Goal: Transaction & Acquisition: Obtain resource

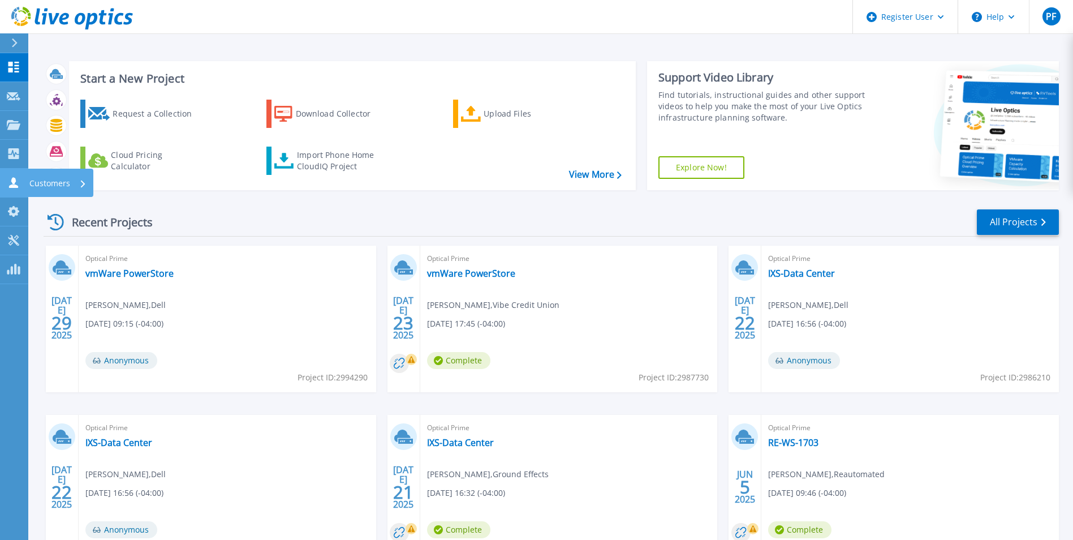
click at [16, 184] on icon at bounding box center [14, 182] width 14 height 11
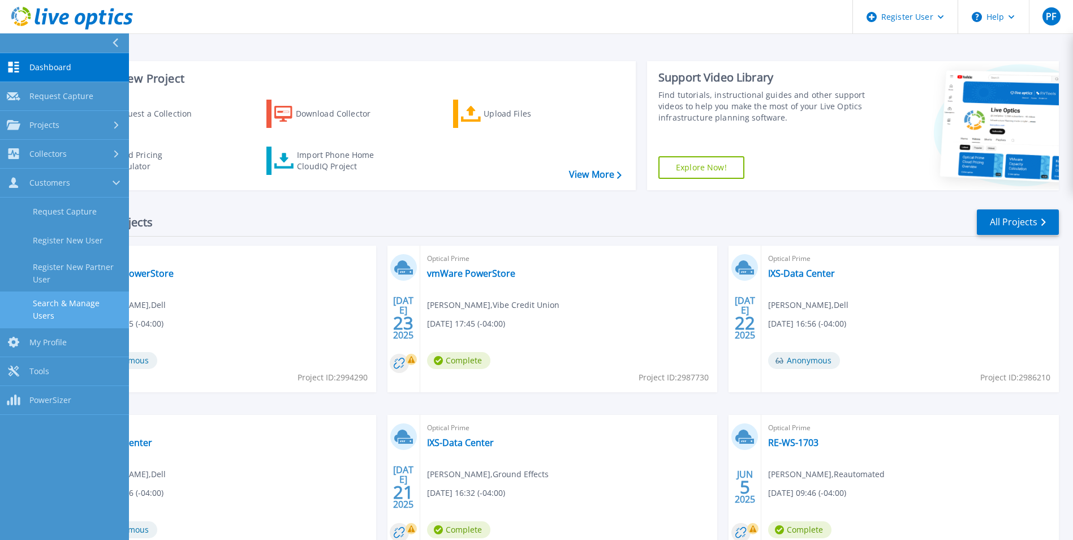
click at [70, 291] on link "Search & Manage Users" at bounding box center [64, 309] width 129 height 36
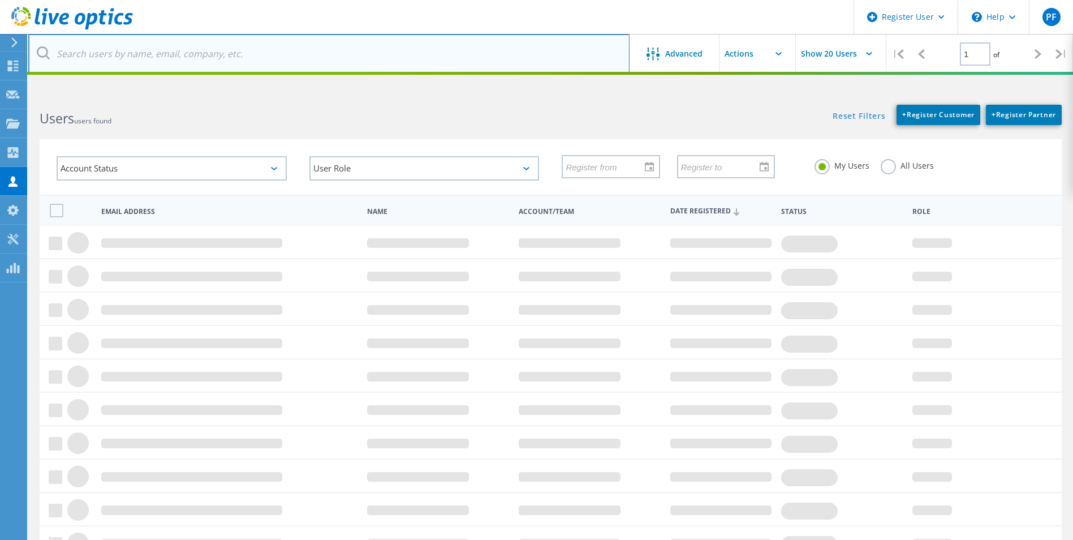
click at [248, 59] on input "text" at bounding box center [328, 54] width 601 height 40
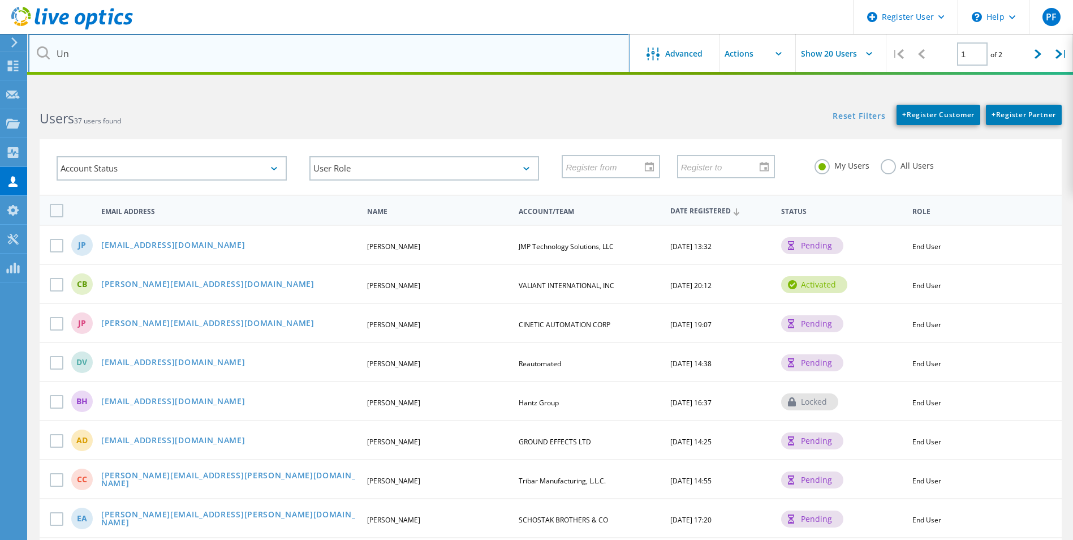
type input "U"
paste input "mikemeeker@unarcorack.com"
drag, startPoint x: 249, startPoint y: 54, endPoint x: 168, endPoint y: 50, distance: 81.0
click at [168, 50] on input "mikemeeker@unarcorack.com" at bounding box center [328, 54] width 601 height 40
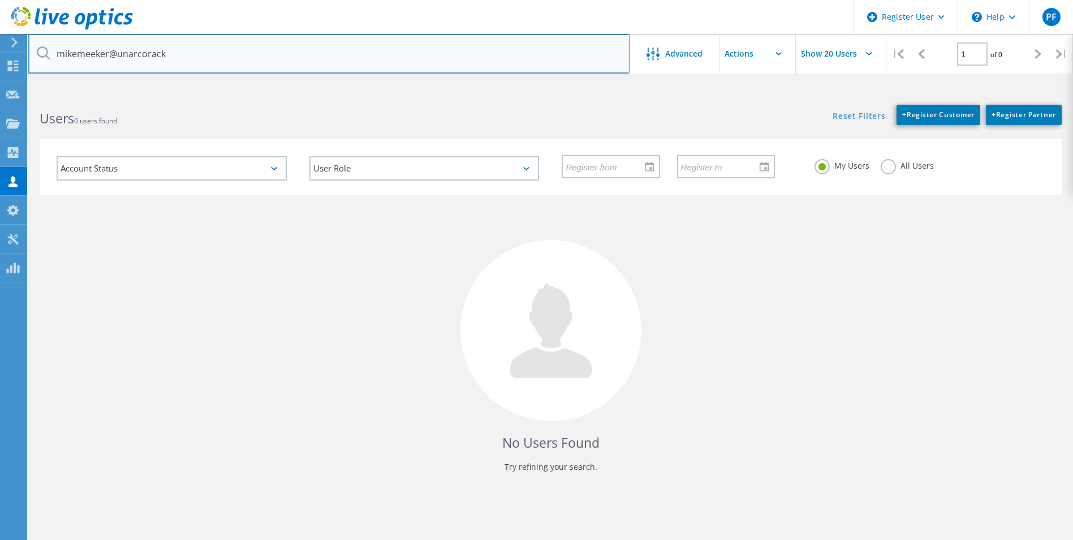
drag, startPoint x: 115, startPoint y: 56, endPoint x: 18, endPoint y: 48, distance: 98.2
click at [18, 93] on div "Register User \n Help Explore Helpful Articles Contact Support PF Dell User Pat…" at bounding box center [536, 337] width 1073 height 489
click at [110, 55] on input "mikemeeker@unarcorack" at bounding box center [328, 54] width 601 height 40
click at [112, 54] on input "mikemeeker@unarcorack" at bounding box center [328, 54] width 601 height 40
drag, startPoint x: 114, startPoint y: 54, endPoint x: 49, endPoint y: 52, distance: 65.7
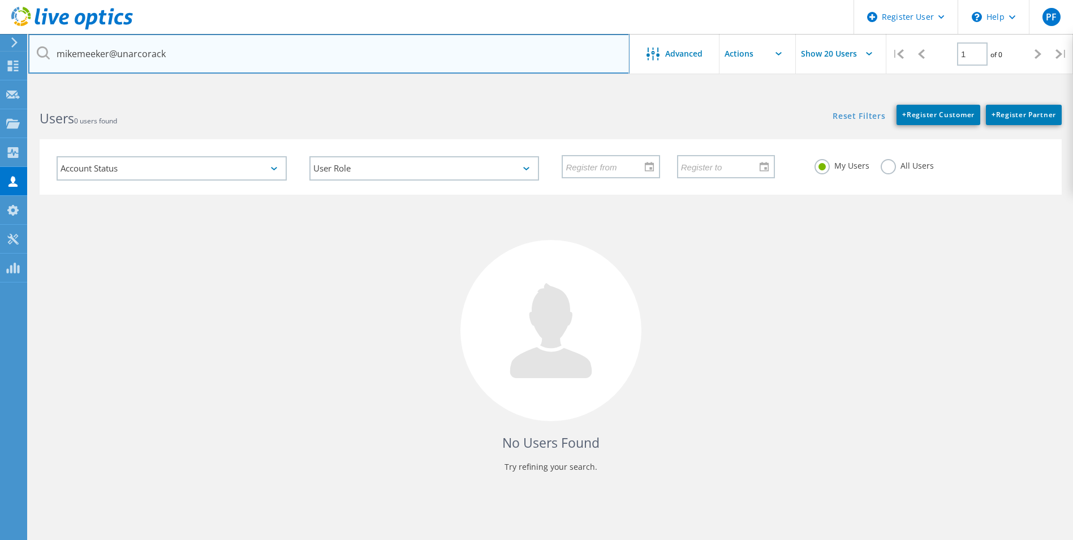
click at [49, 52] on div "mikemeeker@unarcorack" at bounding box center [328, 54] width 601 height 40
click at [46, 59] on input "unarco" at bounding box center [328, 54] width 601 height 40
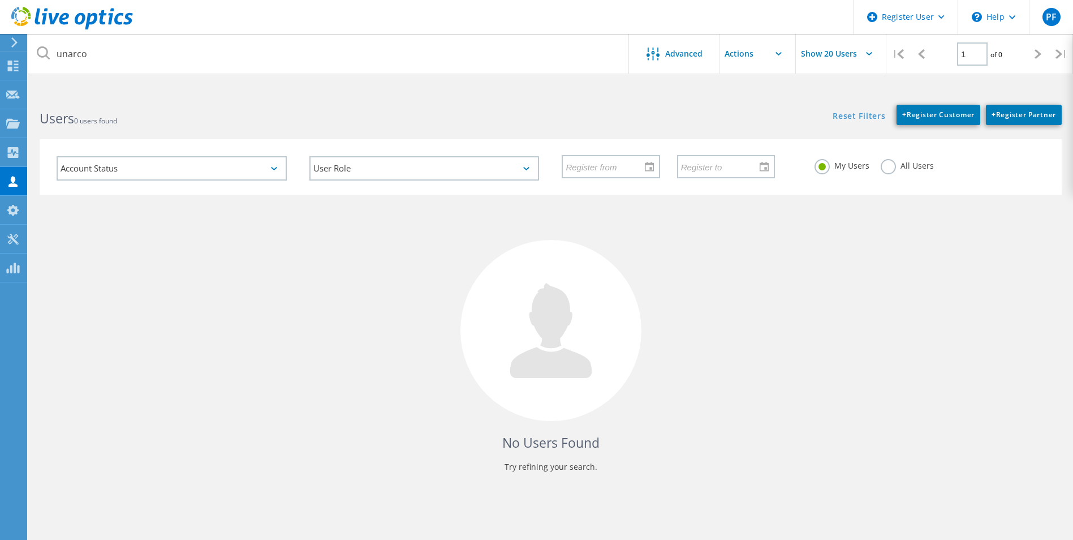
click at [48, 54] on icon at bounding box center [43, 52] width 13 height 13
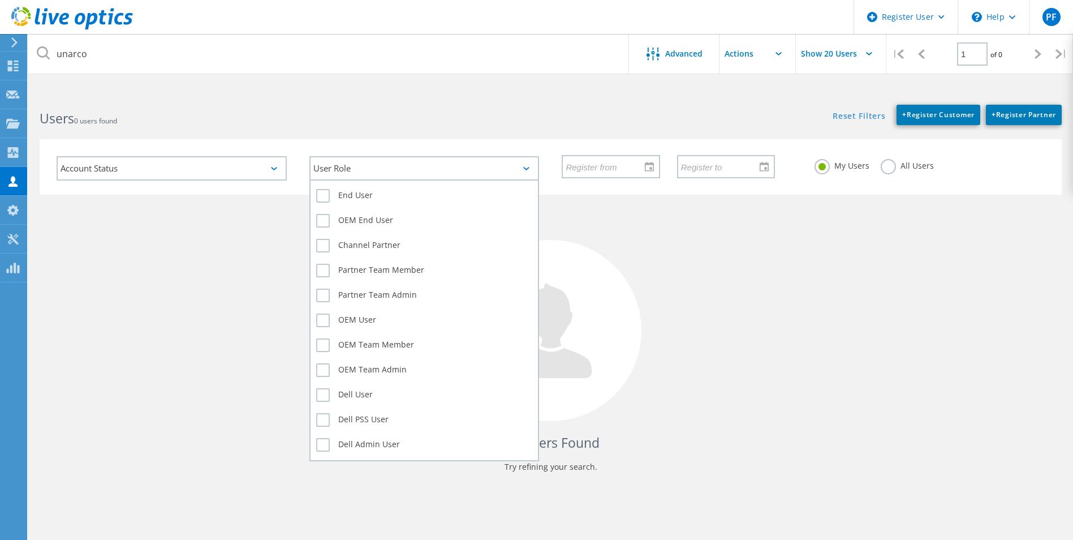
click at [345, 174] on div "User Role" at bounding box center [424, 168] width 230 height 24
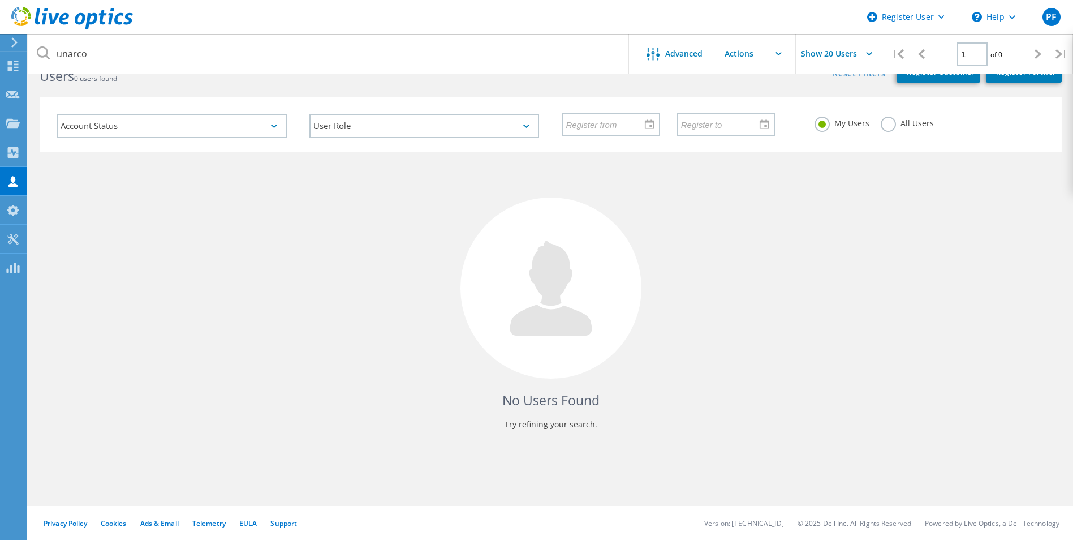
click at [230, 299] on div "No Users Found Try refining your search." at bounding box center [551, 301] width 1022 height 298
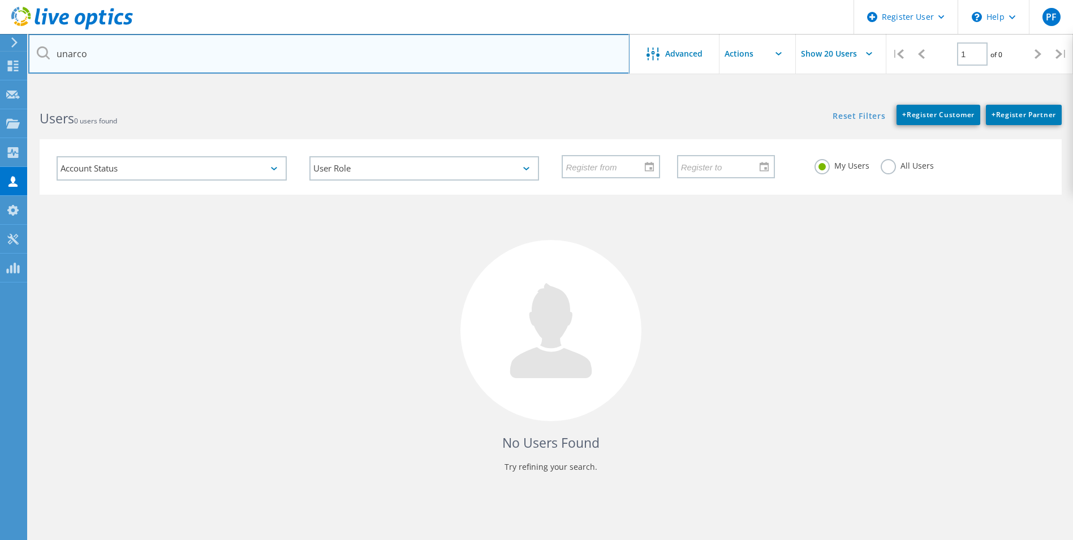
click at [128, 69] on input "unarco" at bounding box center [328, 54] width 601 height 40
drag, startPoint x: 117, startPoint y: 53, endPoint x: -19, endPoint y: 36, distance: 137.3
click at [0, 36] on html "Register User \n Help Explore Helpful Articles Contact Support PF Dell User Pat…" at bounding box center [536, 333] width 1073 height 667
paste input "[PERSON_NAME][EMAIL_ADDRESS][DOMAIN_NAME]"
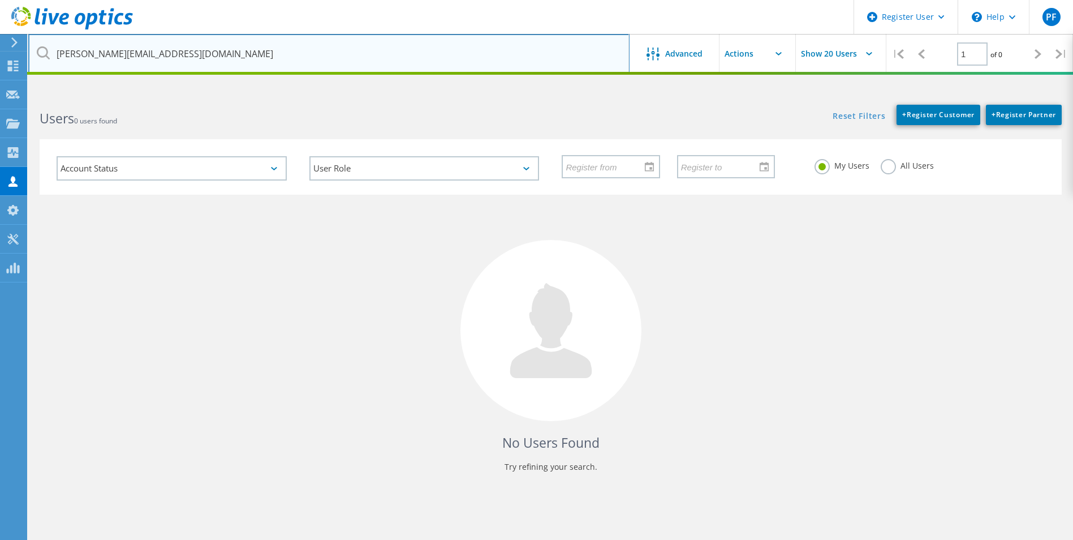
type input "[PERSON_NAME][EMAIL_ADDRESS][DOMAIN_NAME]"
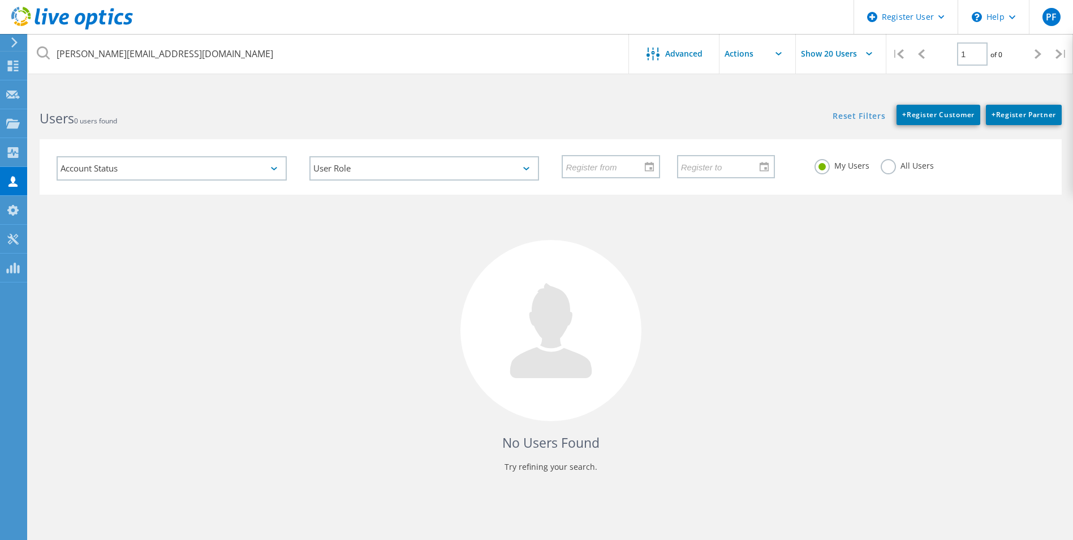
click at [47, 55] on icon at bounding box center [43, 52] width 13 height 13
click at [90, 18] on use at bounding box center [72, 18] width 122 height 23
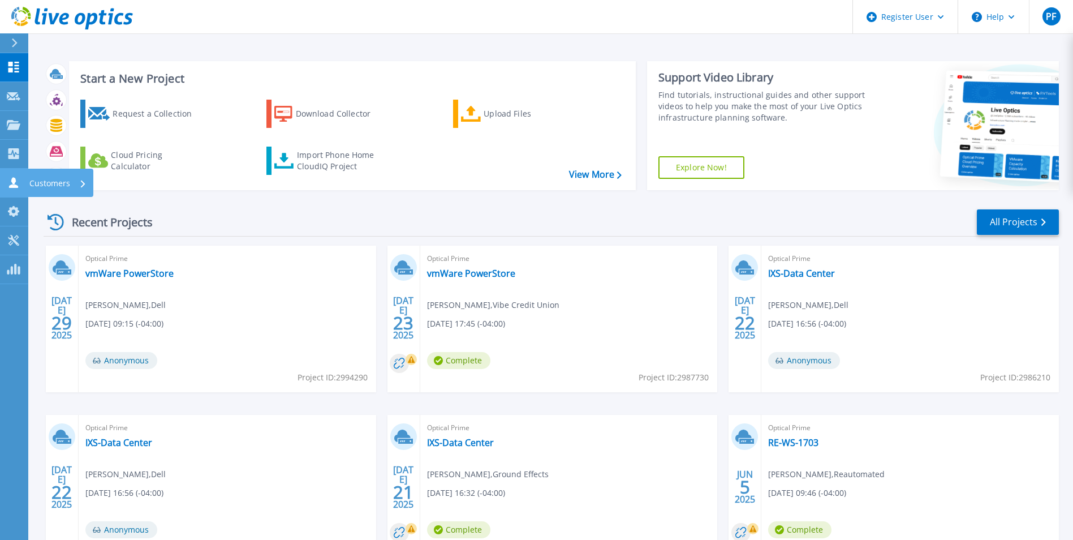
click at [18, 179] on icon at bounding box center [14, 182] width 14 height 11
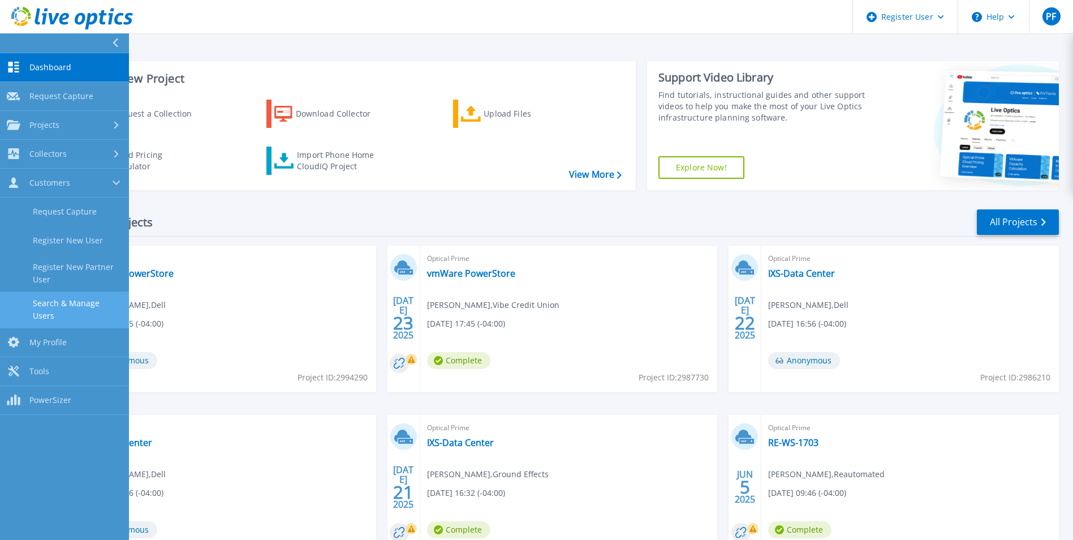
click at [89, 308] on link "Search & Manage Users" at bounding box center [64, 309] width 129 height 36
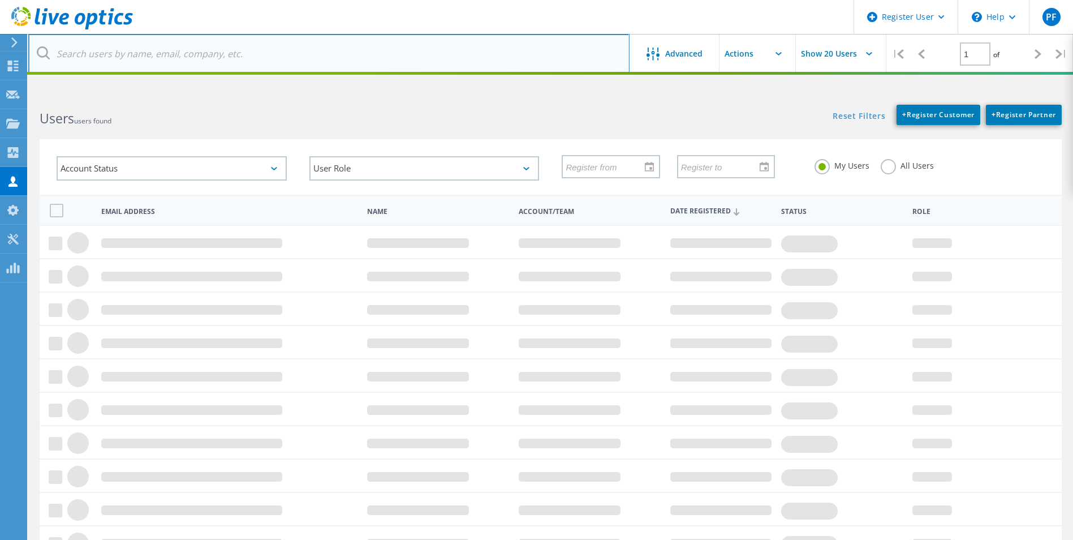
click at [234, 59] on input "text" at bounding box center [328, 54] width 601 height 40
paste input "https://app.liveoptics.com/home/"
type input "https://app.liveoptics.com/home/"
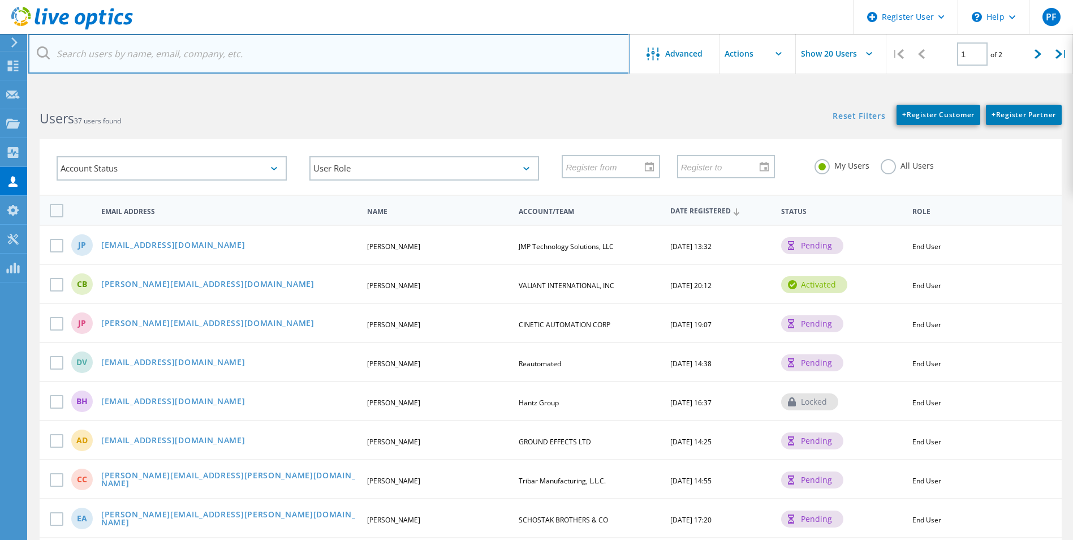
click at [166, 55] on input "text" at bounding box center [328, 54] width 601 height 40
paste input "mikemeeker@unarcorack.com"
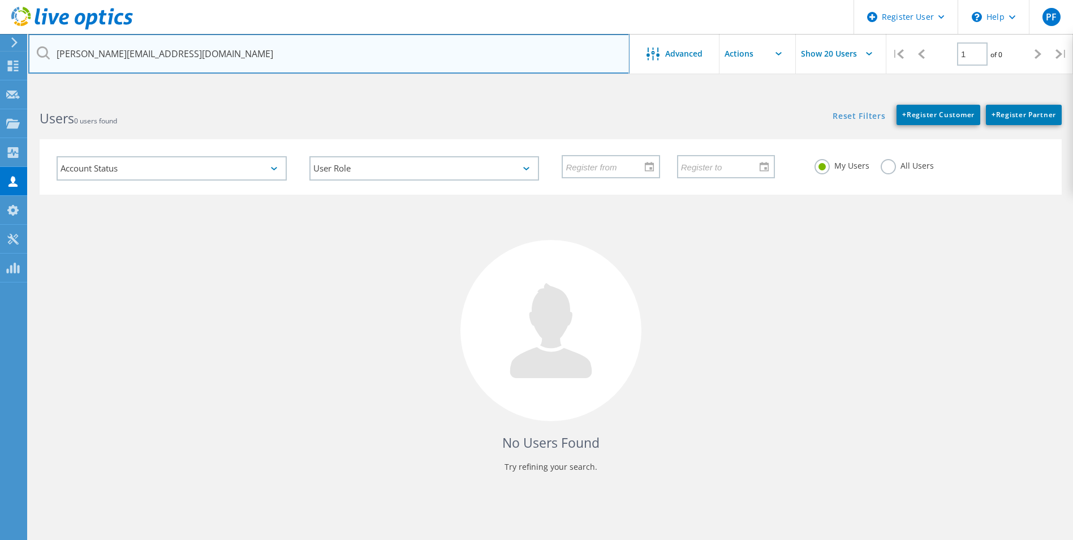
click at [37, 58] on div "mikemeeker@unarcorack.com" at bounding box center [328, 54] width 601 height 40
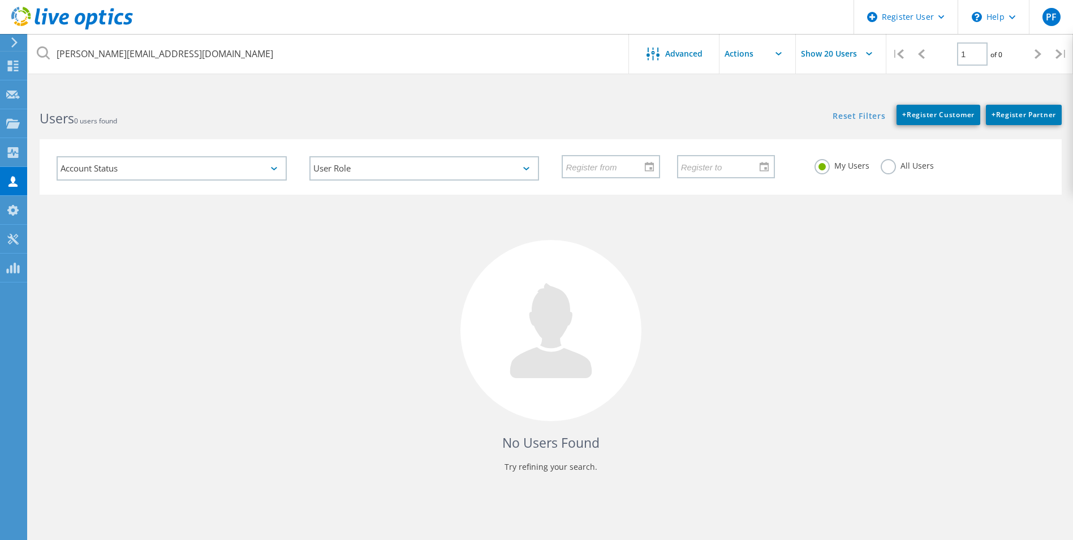
click at [42, 57] on icon at bounding box center [43, 52] width 13 height 13
click at [231, 91] on html "Register User \n Help Explore Helpful Articles Contact Support PF Dell User Pat…" at bounding box center [536, 333] width 1073 height 667
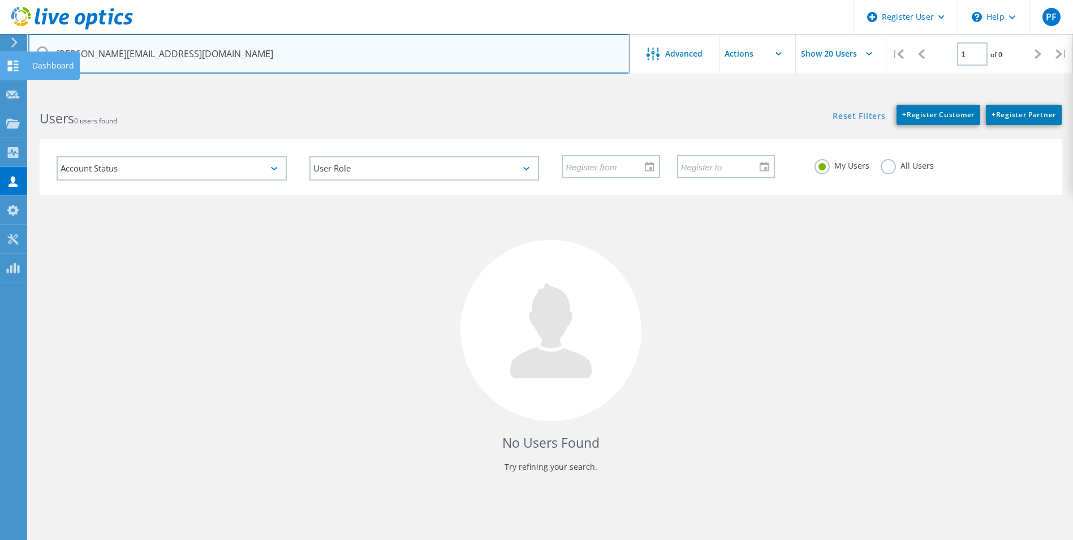
drag, startPoint x: 326, startPoint y: 71, endPoint x: 9, endPoint y: 69, distance: 317.4
click at [9, 93] on div "Register User \n Help Explore Helpful Articles Contact Support PF Dell User Pat…" at bounding box center [536, 337] width 1073 height 489
click at [282, 61] on input "mikemeeker@unarcorack.com" at bounding box center [328, 54] width 601 height 40
click at [231, 54] on input "mikemeeker@unarcorack.com" at bounding box center [328, 54] width 601 height 40
drag, startPoint x: 230, startPoint y: 54, endPoint x: 44, endPoint y: 47, distance: 186.3
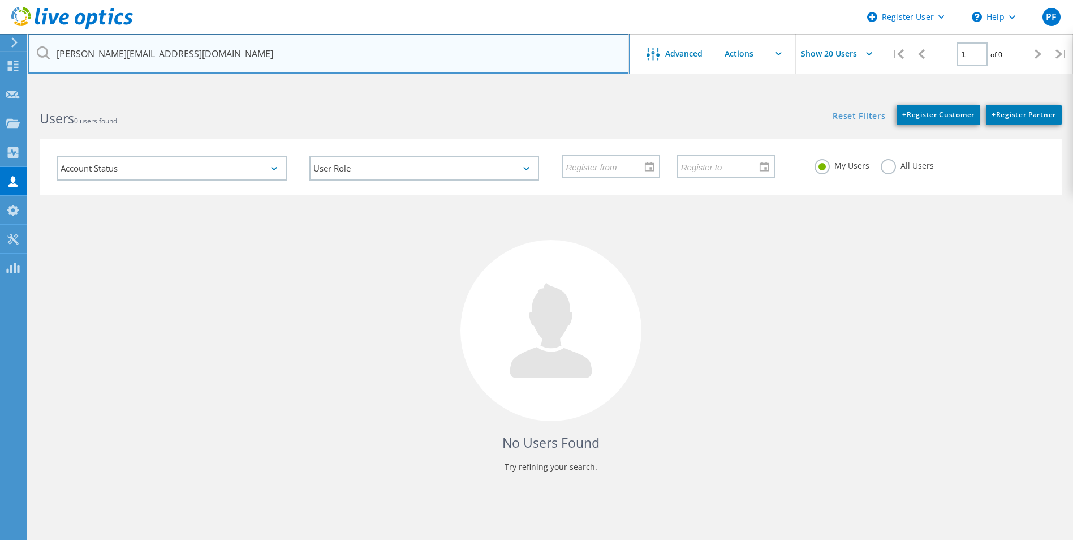
click at [44, 47] on div "mikemeeker@unarcorack.com" at bounding box center [328, 54] width 601 height 40
paste input "haley"
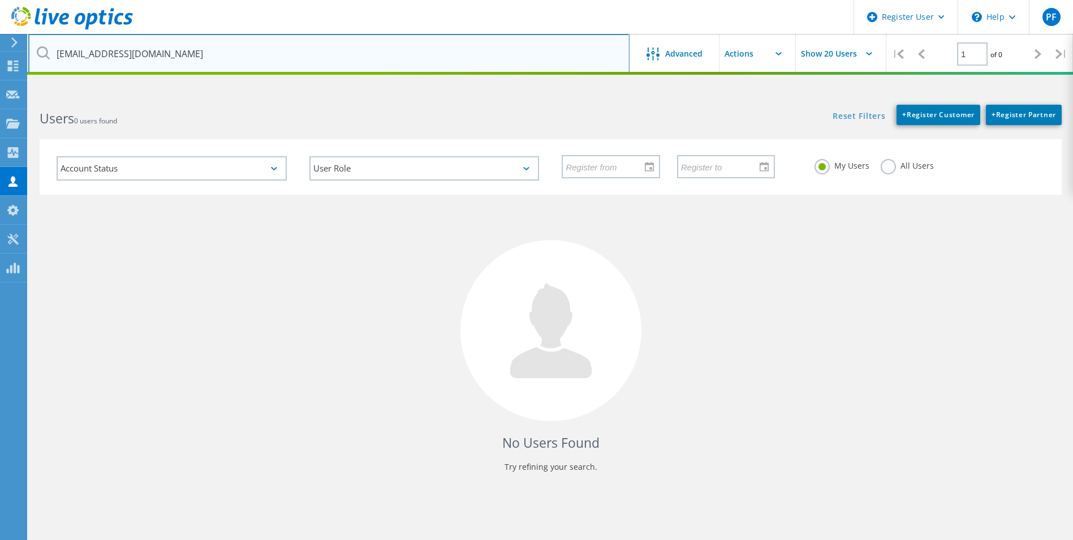
type input "mhaley@unarcorack.com"
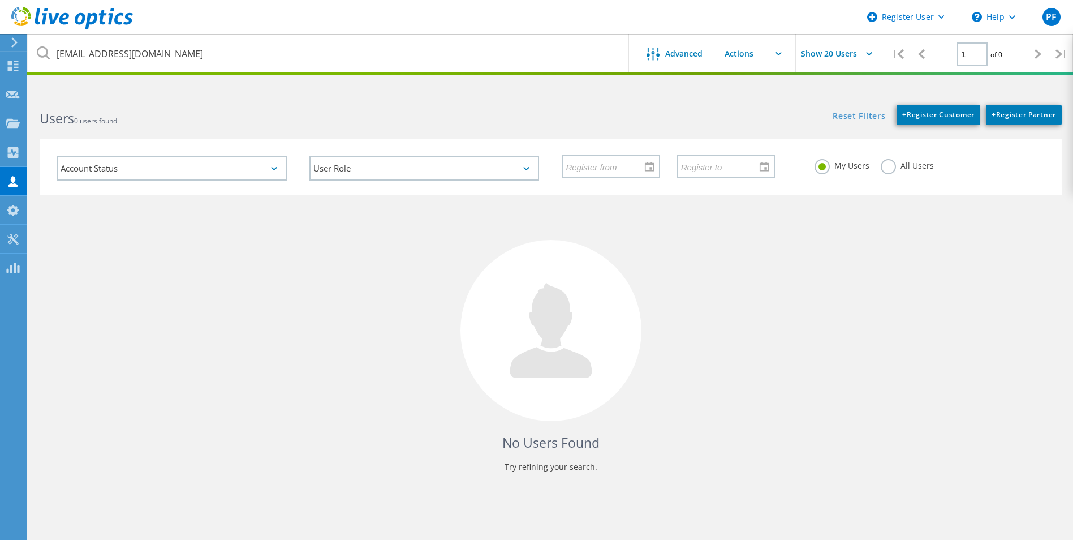
click at [190, 108] on div "Users 0 users found" at bounding box center [289, 108] width 522 height 30
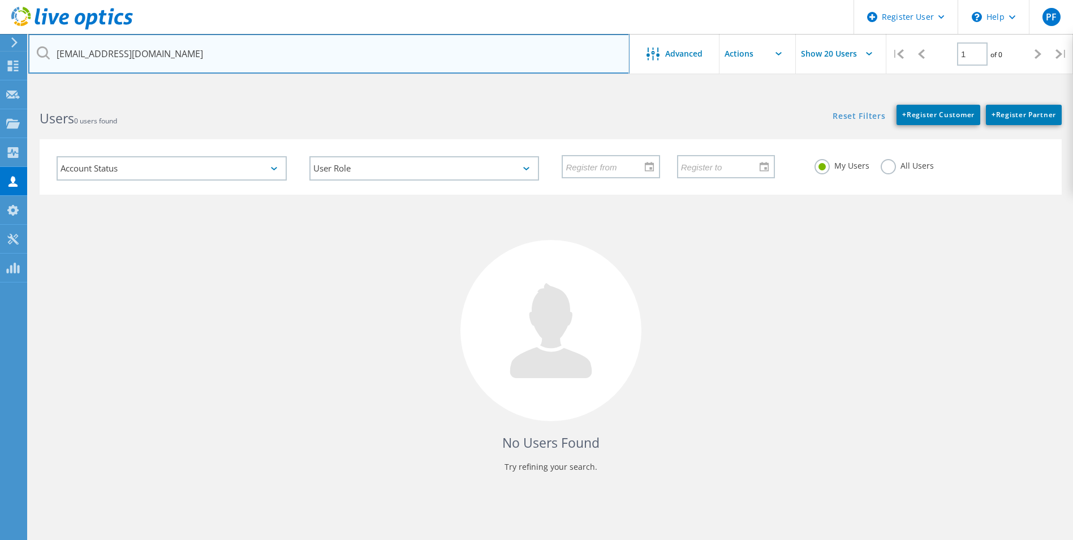
click at [197, 67] on input "mhaley@unarcorack.com" at bounding box center [328, 54] width 601 height 40
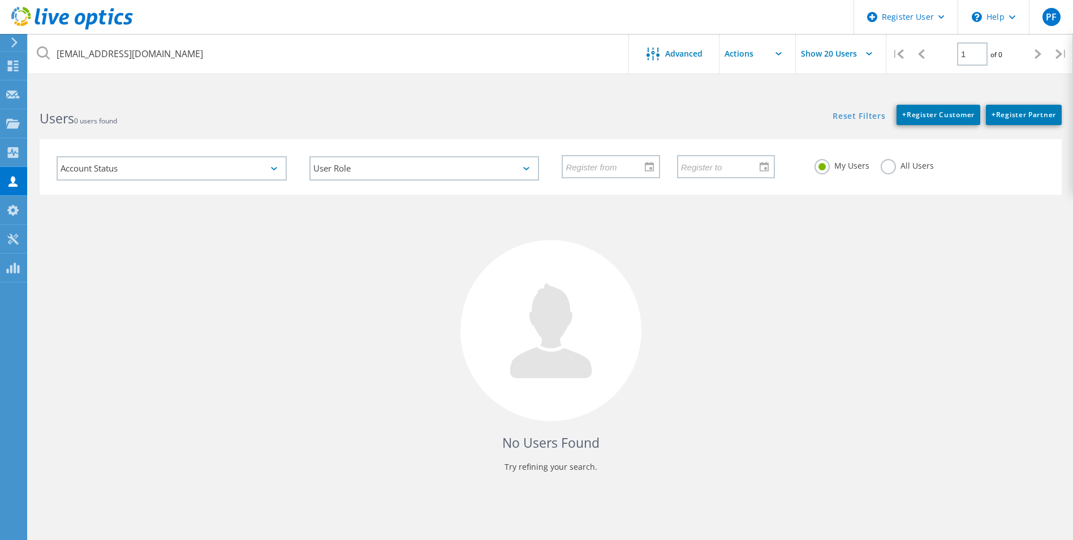
click at [173, 91] on html "Register User \n Help Explore Helpful Articles Contact Support PF Dell User Pat…" at bounding box center [536, 333] width 1073 height 667
click at [12, 176] on use at bounding box center [12, 181] width 9 height 11
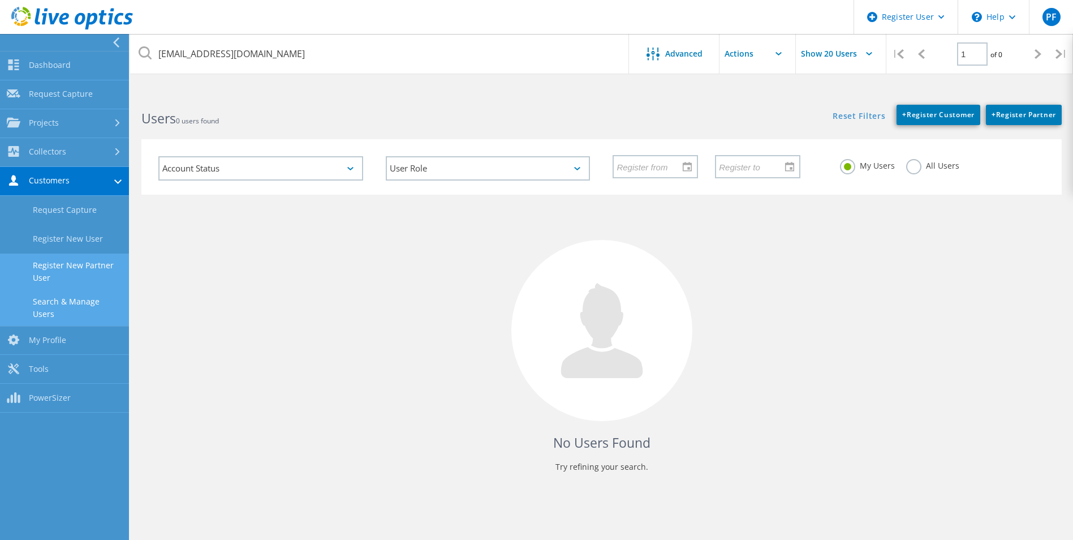
click at [100, 265] on link "Register New Partner User" at bounding box center [64, 271] width 129 height 36
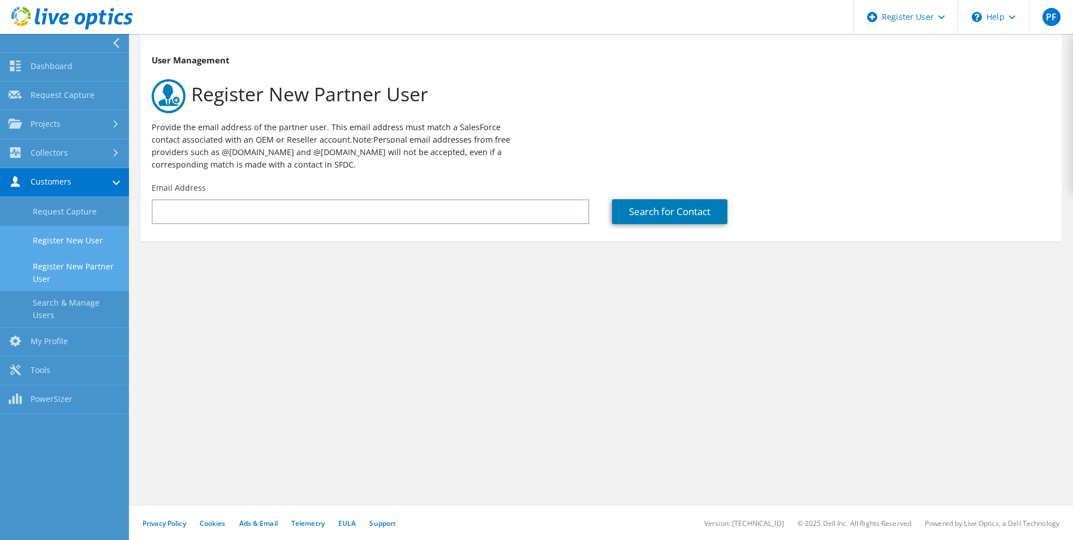
click at [102, 235] on link "Register New User" at bounding box center [64, 240] width 129 height 29
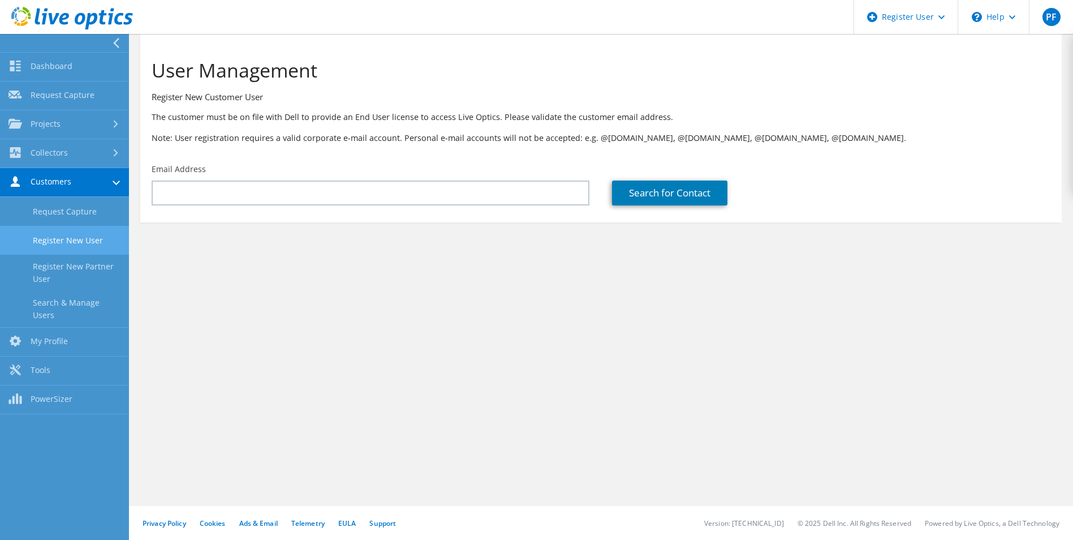
click at [82, 245] on link "Register New User" at bounding box center [64, 240] width 129 height 29
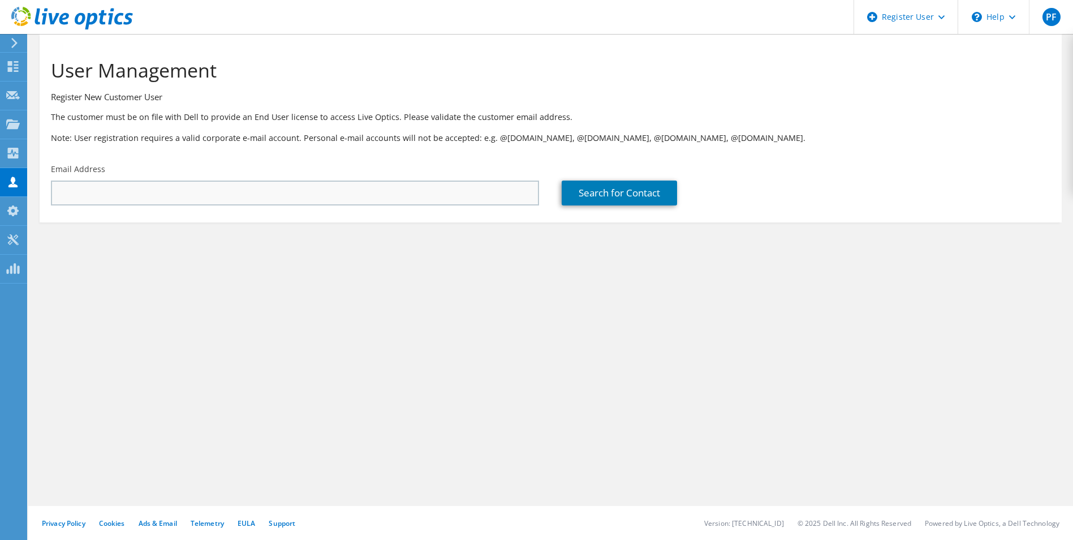
click at [251, 187] on input "text" at bounding box center [295, 192] width 488 height 25
type input "mhaley@unarcorack.com"
click at [573, 196] on link "Search for Contact" at bounding box center [619, 192] width 115 height 25
type input "Unarco Material Handling, Inc."
type input "Melody"
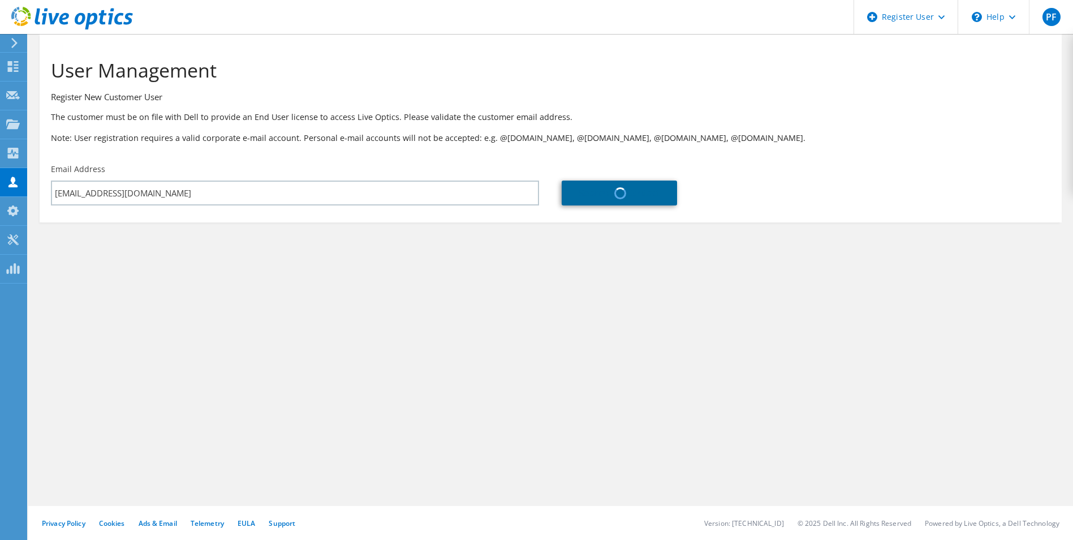
type input "Haley"
type input "United States"
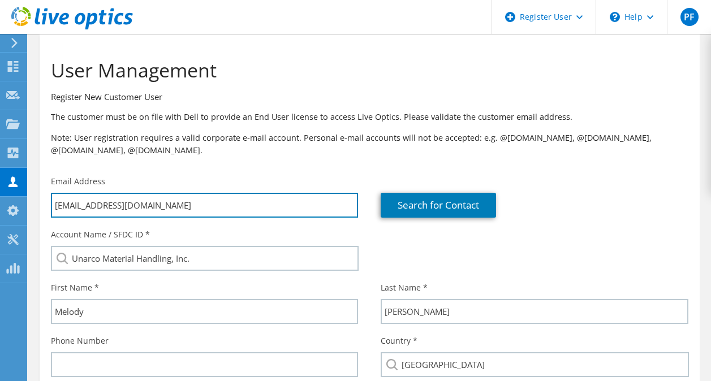
drag, startPoint x: 182, startPoint y: 207, endPoint x: 1, endPoint y: 184, distance: 181.9
click at [1, 184] on div "PF Dell User Patrick Frey Patrick.Frey@dell.com Dell My Profile Log Out \n Help…" at bounding box center [355, 292] width 711 height 584
paste input "mikemeeker@un"
type input "mhaley@unmikemeeker@unarcorack.com"
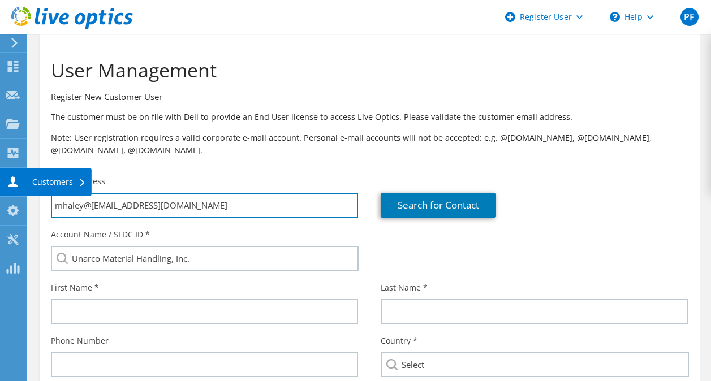
type input "Select"
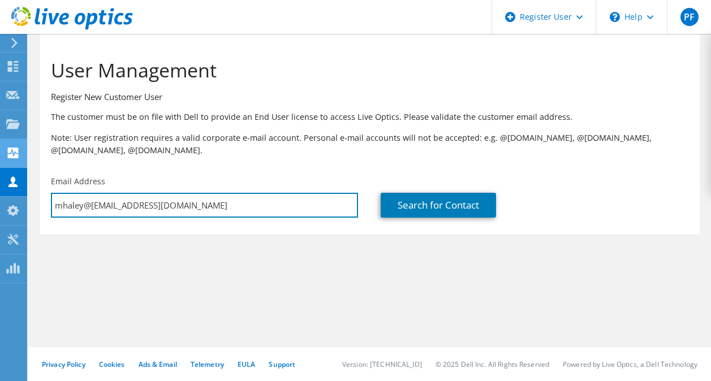
drag, startPoint x: 255, startPoint y: 201, endPoint x: 7, endPoint y: 165, distance: 250.9
click at [7, 165] on div "PF Dell User Patrick Frey Patrick.Frey@dell.com Dell My Profile Log Out \n Help…" at bounding box center [355, 190] width 711 height 381
click at [242, 210] on input "mhaley@unmikemeeker@unarcorack.com" at bounding box center [204, 205] width 307 height 25
drag, startPoint x: 235, startPoint y: 210, endPoint x: 53, endPoint y: 201, distance: 182.4
click at [53, 201] on input "mhaley@unmikemeeker@unarcorack.com" at bounding box center [204, 205] width 307 height 25
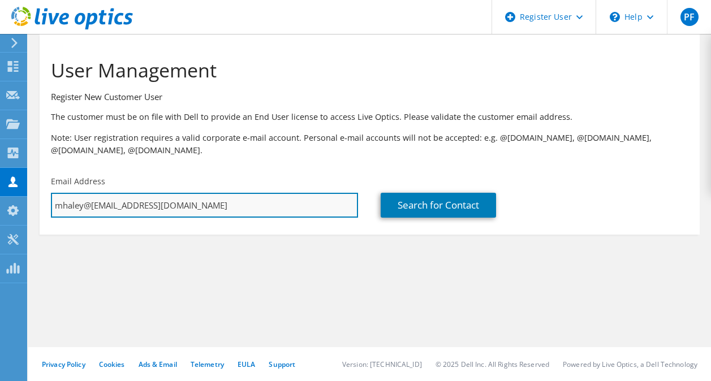
paste input "text"
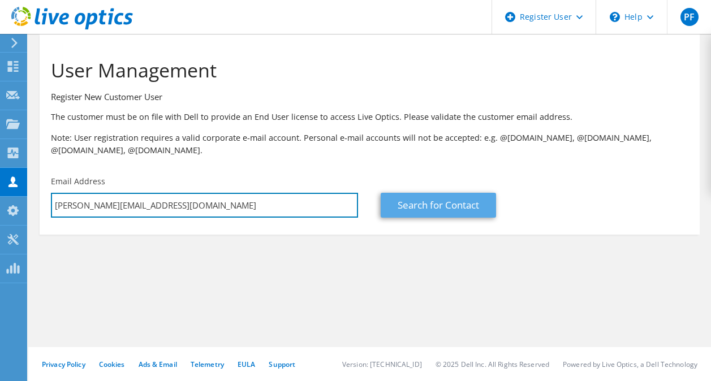
type input "mikemeeker@unarcorack.com"
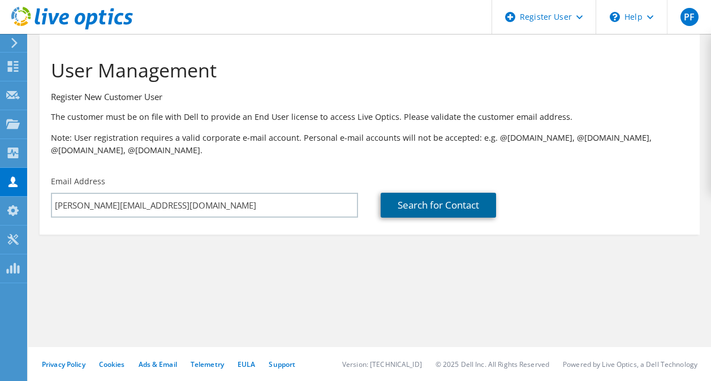
click at [392, 198] on link "Search for Contact" at bounding box center [438, 205] width 115 height 25
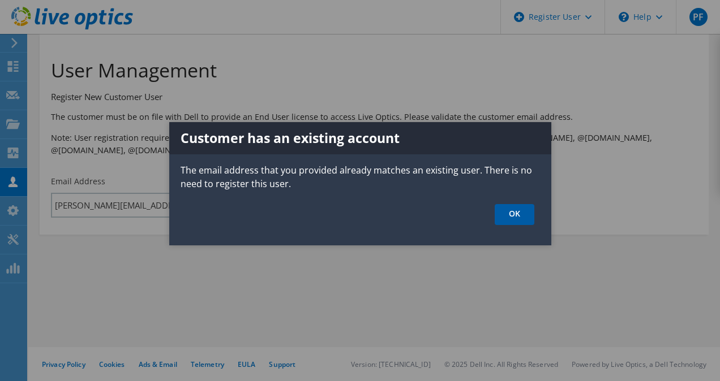
click at [507, 213] on link "OK" at bounding box center [515, 214] width 40 height 21
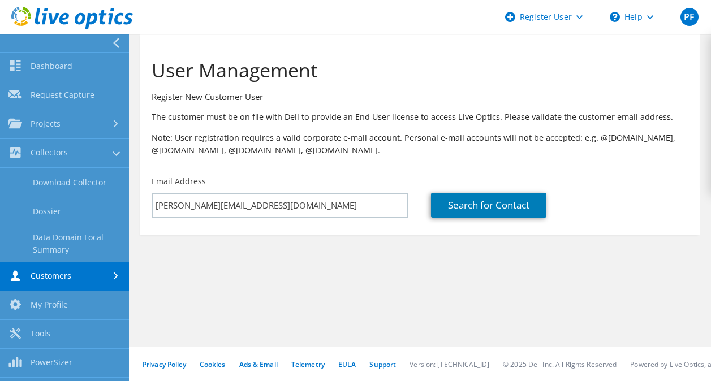
click at [88, 274] on link "Customers" at bounding box center [64, 277] width 129 height 29
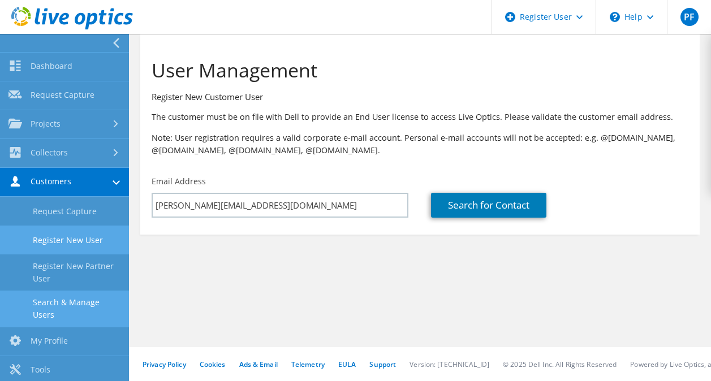
click at [70, 306] on link "Search & Manage Users" at bounding box center [64, 309] width 129 height 36
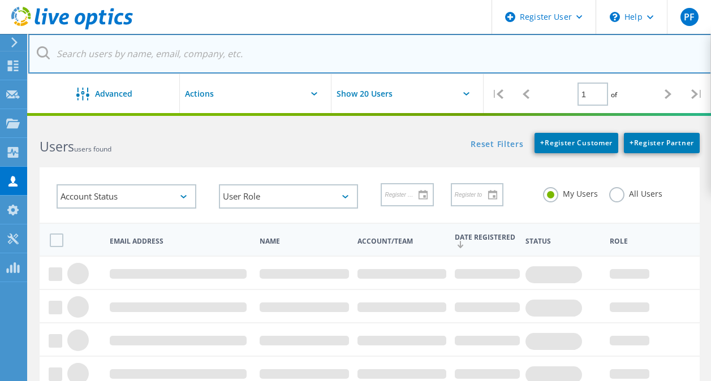
click at [170, 53] on input "text" at bounding box center [369, 54] width 683 height 40
paste input "[PERSON_NAME][EMAIL_ADDRESS][DOMAIN_NAME]"
type input "[PERSON_NAME][EMAIL_ADDRESS][DOMAIN_NAME]"
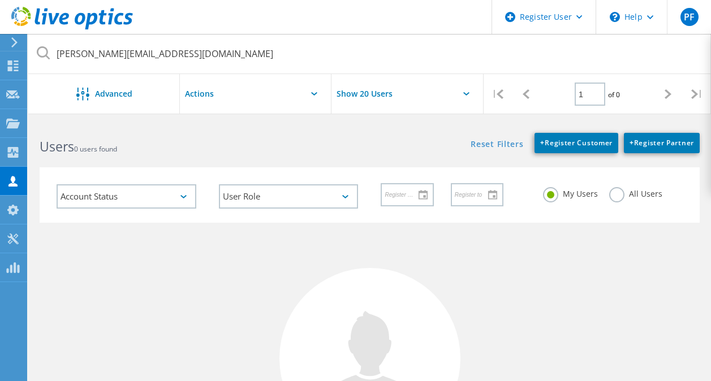
click at [609, 197] on label "All Users" at bounding box center [635, 192] width 53 height 11
click at [0, 0] on input "All Users" at bounding box center [0, 0] width 0 height 0
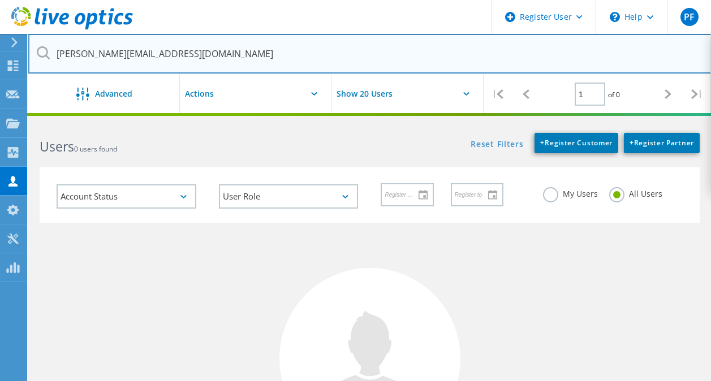
click at [265, 61] on input "[PERSON_NAME][EMAIL_ADDRESS][DOMAIN_NAME]" at bounding box center [369, 54] width 683 height 40
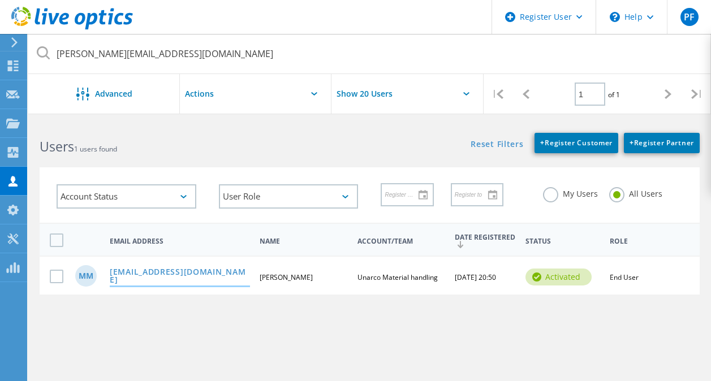
click at [175, 277] on link "MikeMeeker@UNARCORACK.com" at bounding box center [180, 277] width 140 height 18
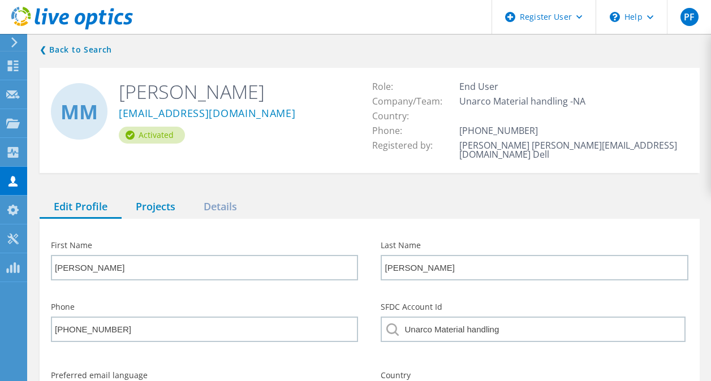
click at [153, 196] on div "Projects" at bounding box center [156, 207] width 68 height 23
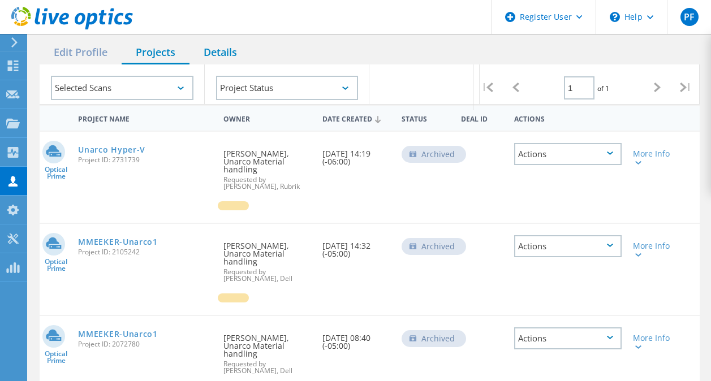
scroll to position [166, 0]
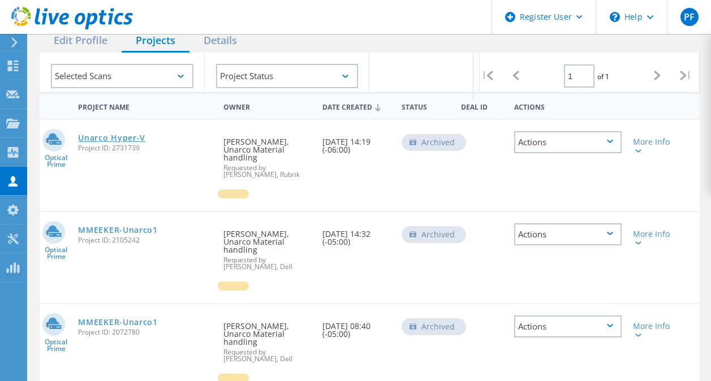
click at [126, 134] on link "Unarco Hyper-V" at bounding box center [111, 138] width 67 height 8
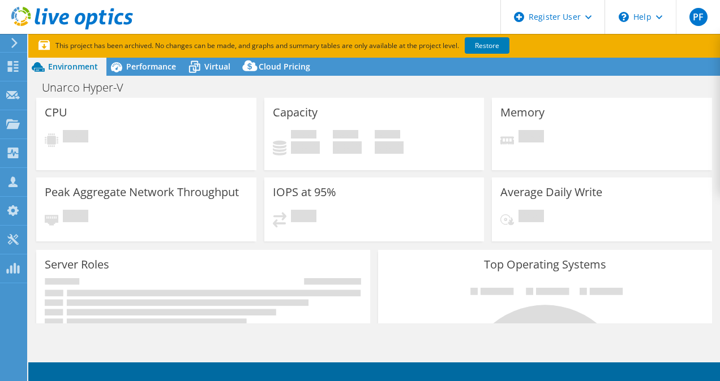
select select "USD"
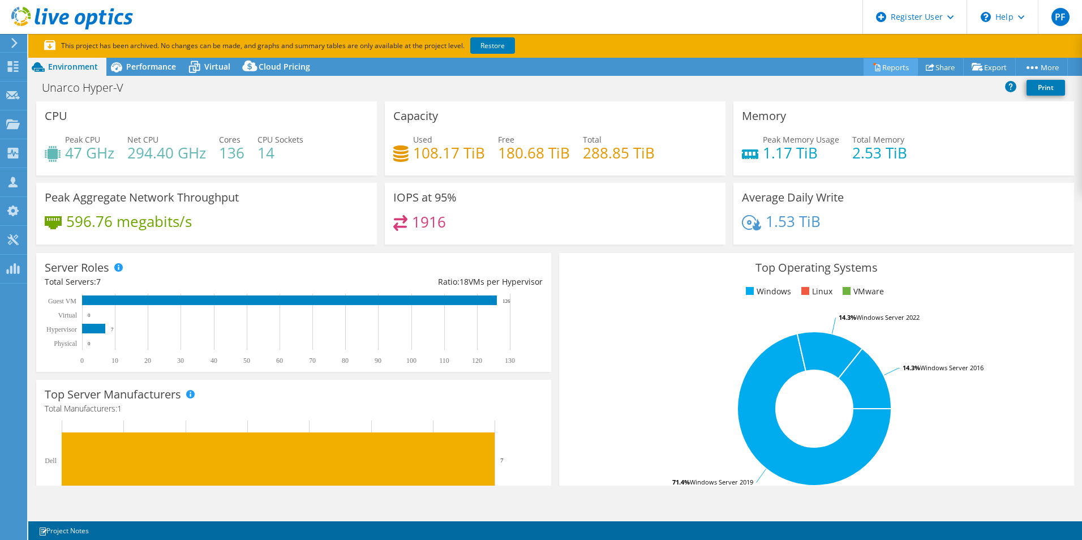
click at [719, 65] on link "Reports" at bounding box center [890, 67] width 54 height 18
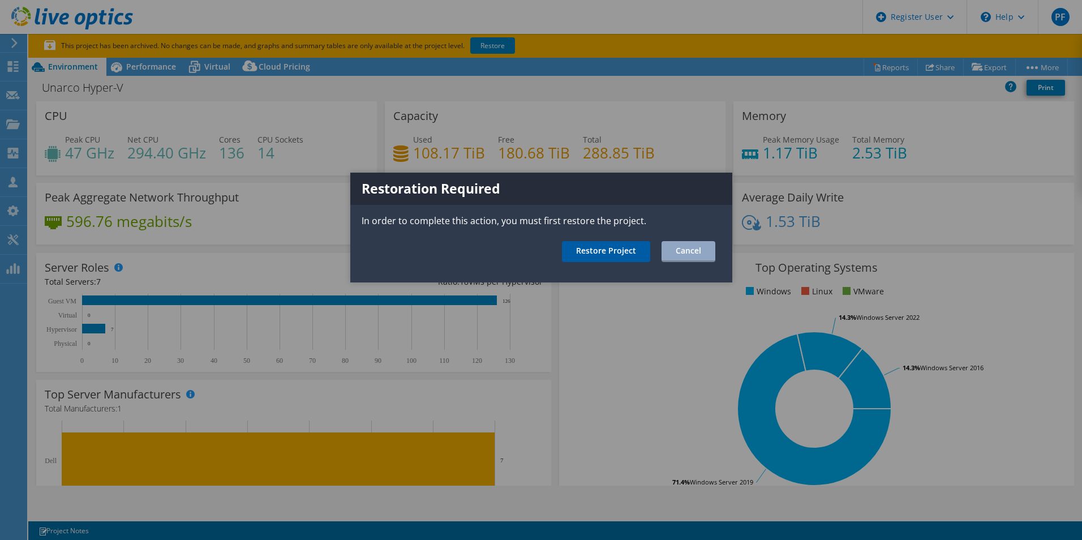
click at [582, 253] on link "Restore Project" at bounding box center [606, 251] width 88 height 21
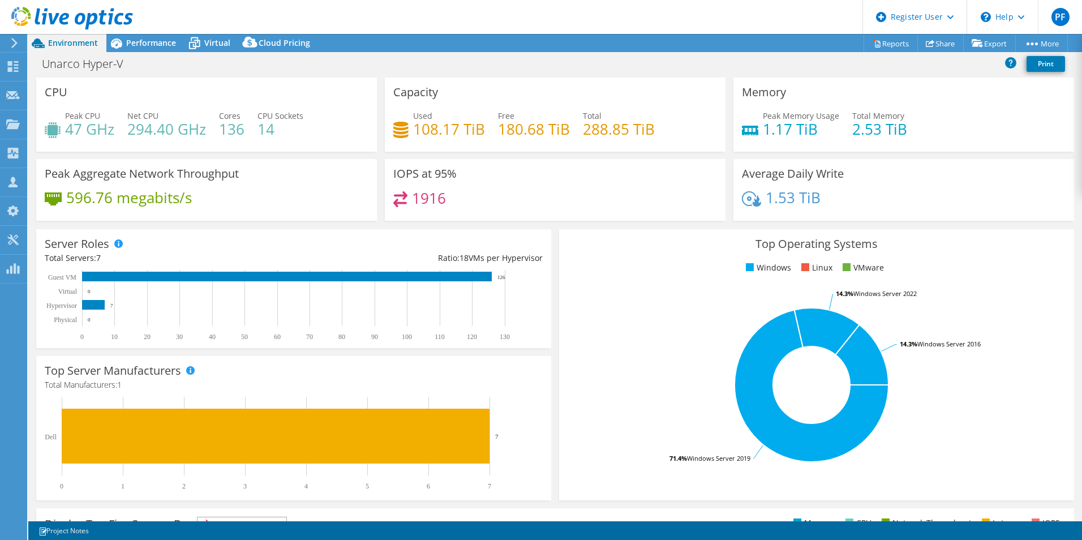
select select "USD"
click at [878, 50] on link "Reports" at bounding box center [890, 44] width 54 height 18
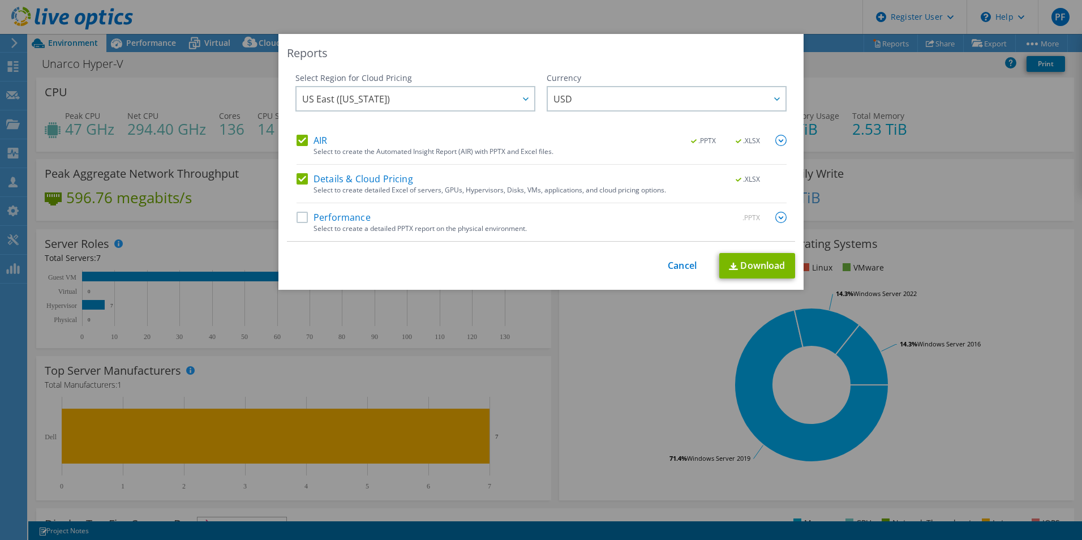
click at [302, 217] on label "Performance" at bounding box center [333, 217] width 74 height 11
click at [0, 0] on input "Performance" at bounding box center [0, 0] width 0 height 0
click at [740, 258] on link "Download" at bounding box center [757, 265] width 76 height 25
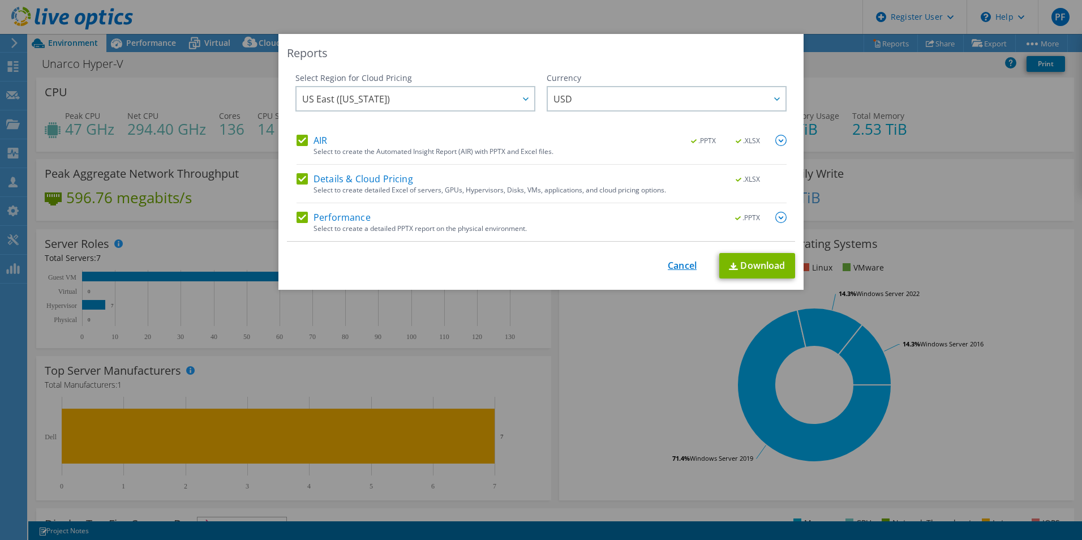
click at [673, 266] on link "Cancel" at bounding box center [682, 265] width 29 height 11
